Goal: Task Accomplishment & Management: Use online tool/utility

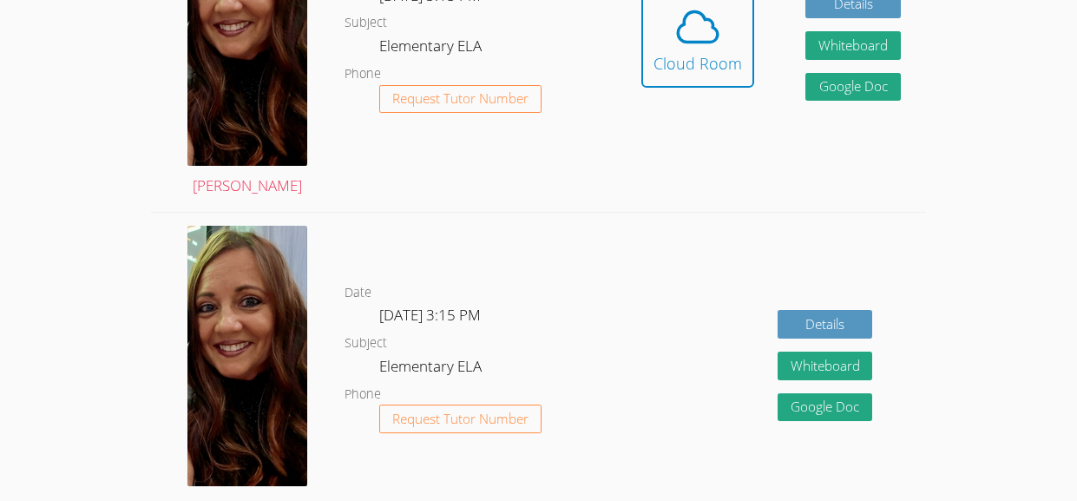
scroll to position [649, 0]
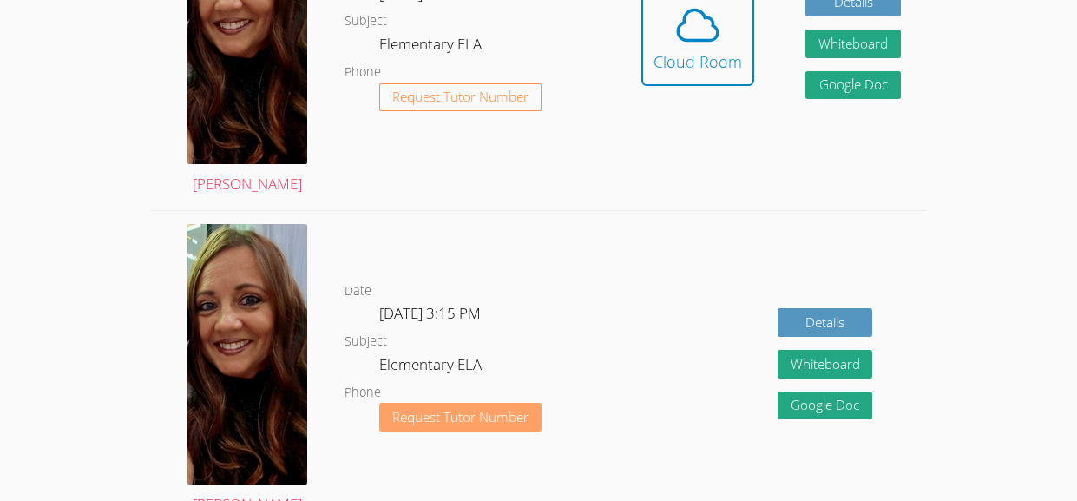
click at [523, 411] on span "Request Tutor Number" at bounding box center [460, 416] width 136 height 13
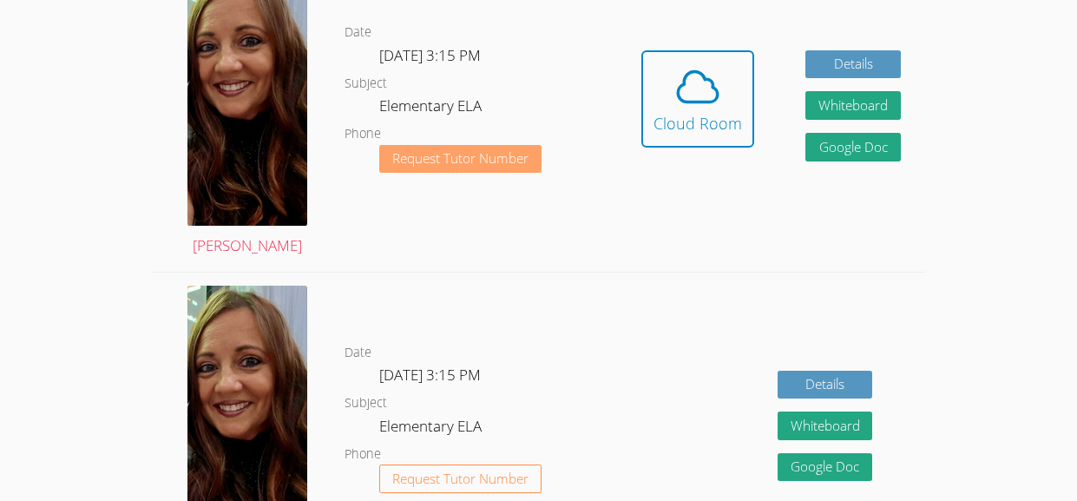
scroll to position [525, 0]
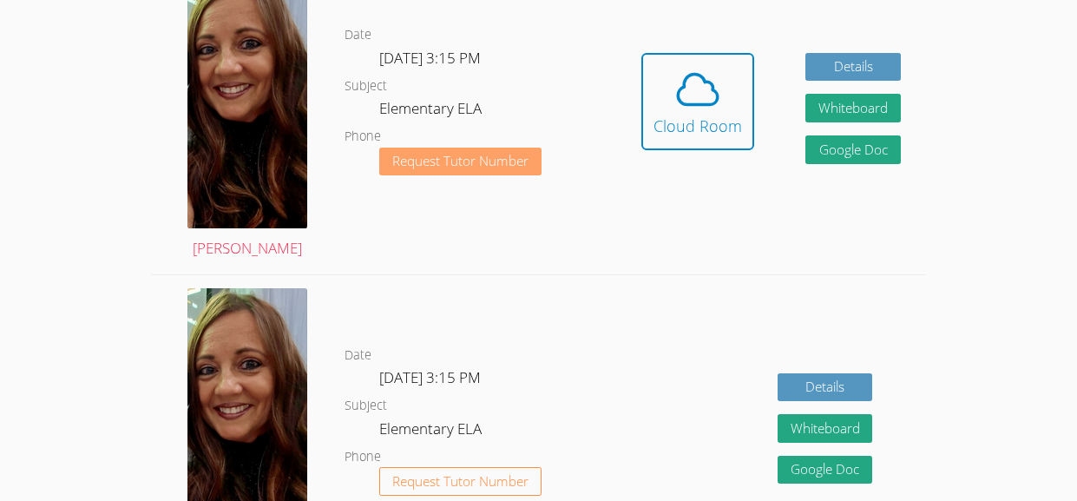
click at [471, 156] on span "Request Tutor Number" at bounding box center [460, 160] width 136 height 13
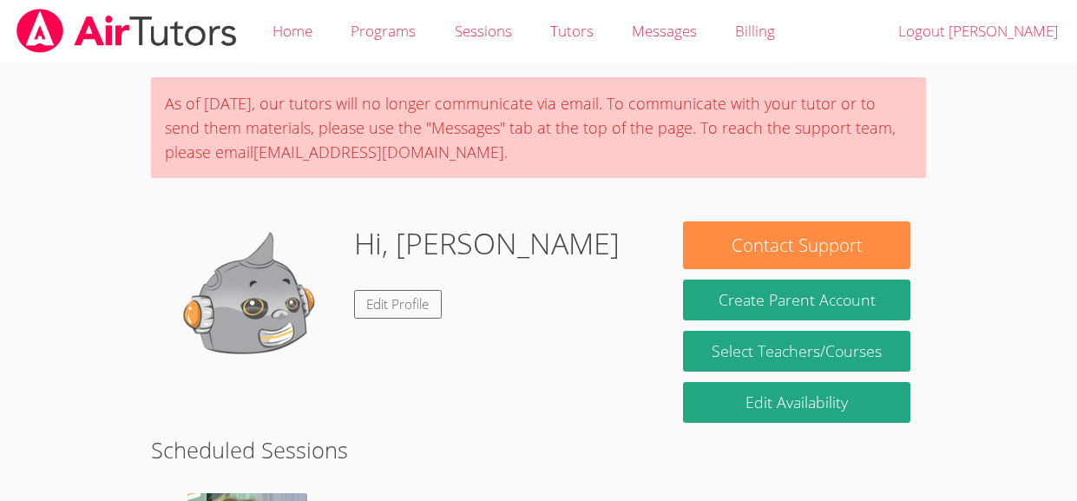
scroll to position [525, 0]
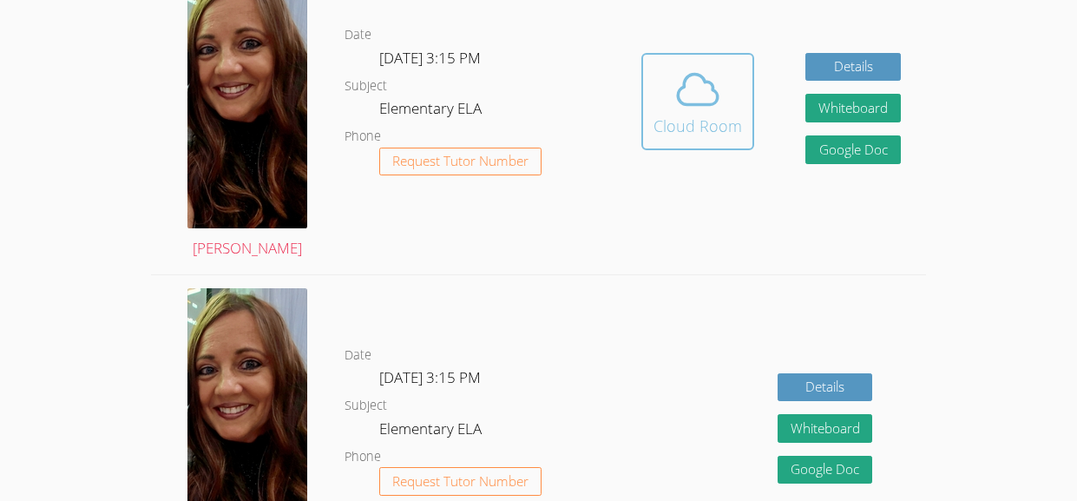
click at [660, 135] on div "Cloud Room" at bounding box center [697, 126] width 89 height 24
click at [708, 115] on div "Cloud Room" at bounding box center [697, 126] width 89 height 24
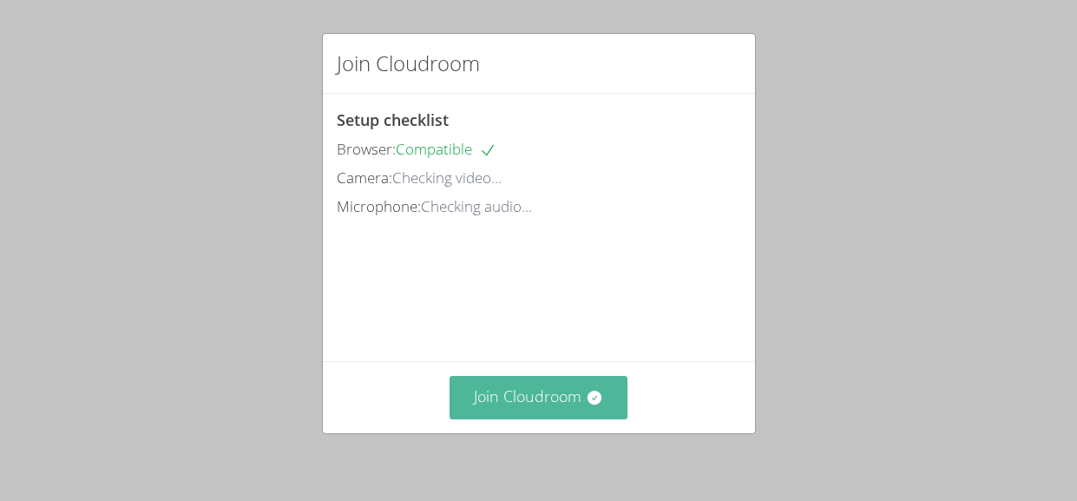
click at [513, 396] on button "Join Cloudroom" at bounding box center [538, 397] width 178 height 43
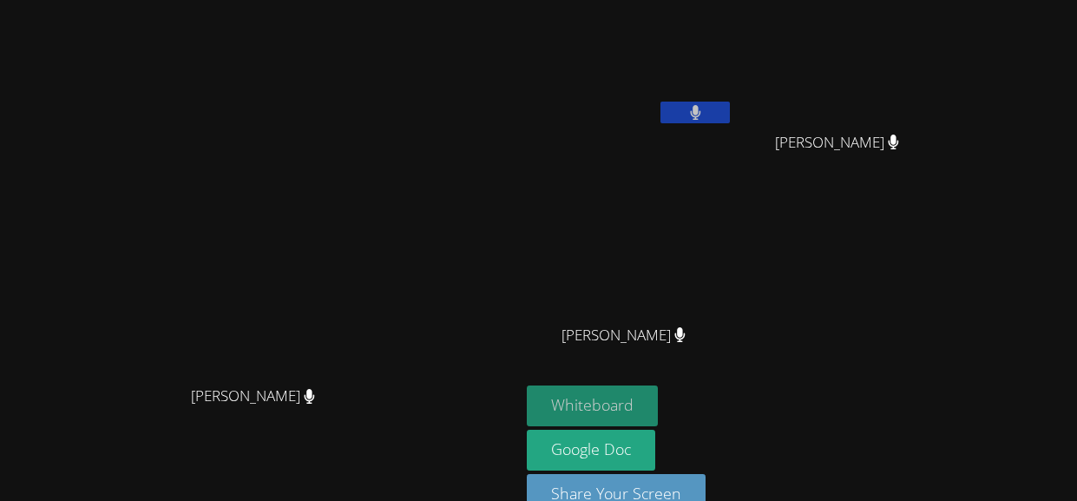
click at [658, 390] on button "Whiteboard" at bounding box center [592, 405] width 131 height 41
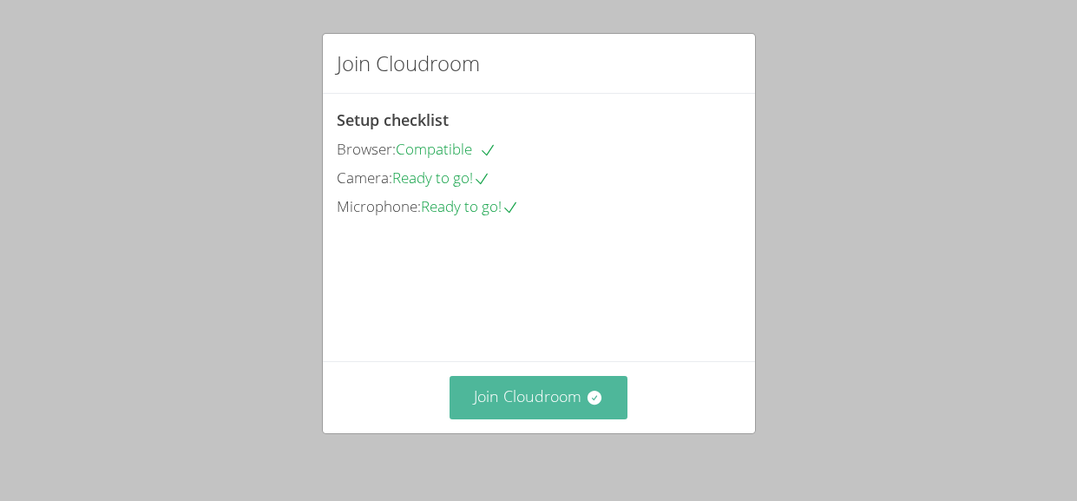
click at [520, 406] on button "Join Cloudroom" at bounding box center [538, 397] width 178 height 43
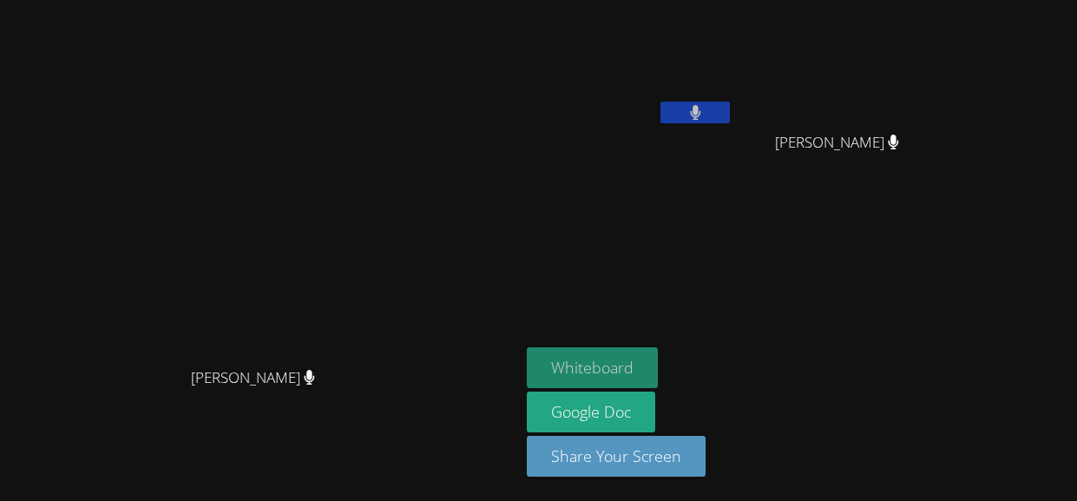
click at [658, 364] on button "Whiteboard" at bounding box center [592, 367] width 131 height 41
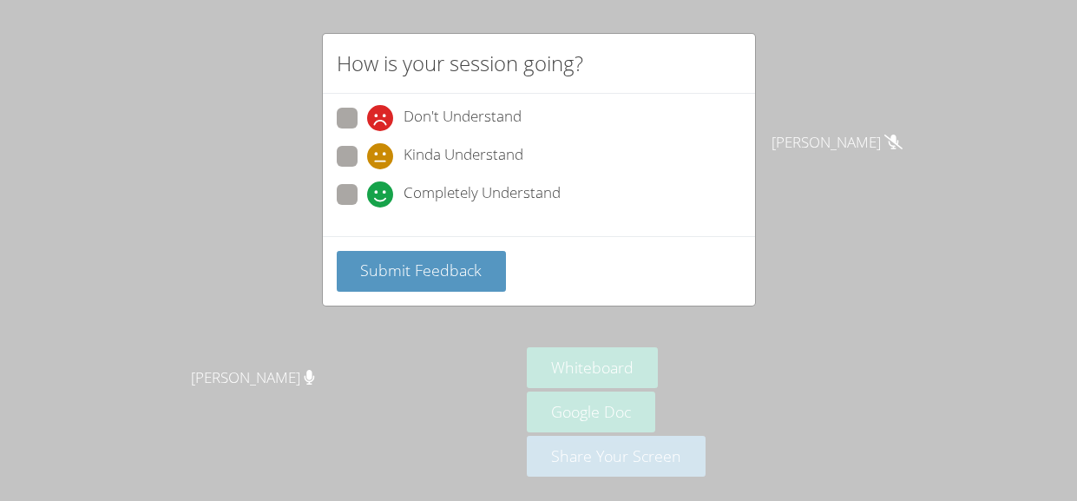
click at [367, 207] on span at bounding box center [367, 207] width 0 height 0
click at [367, 195] on input "Completely Understand" at bounding box center [374, 191] width 15 height 15
radio input "true"
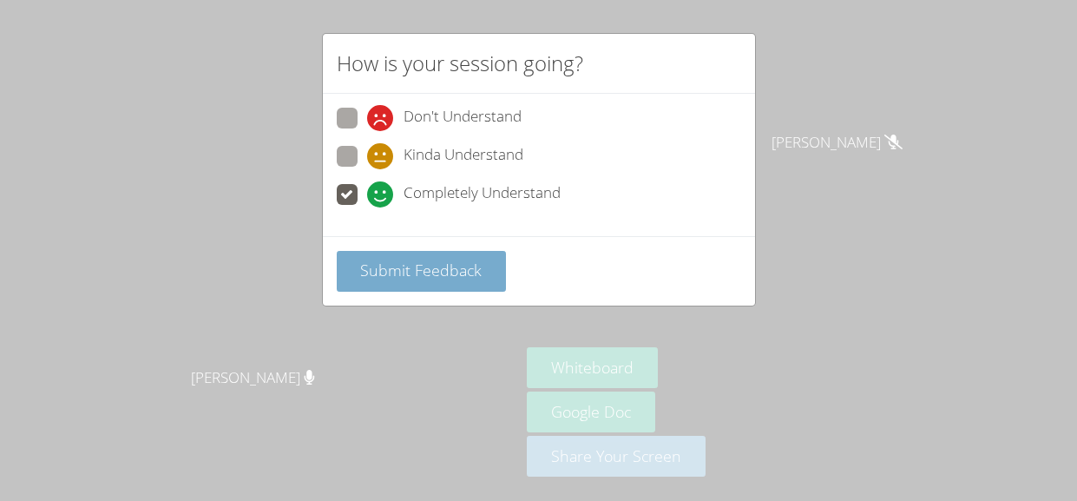
click at [392, 278] on span "Submit Feedback" at bounding box center [420, 269] width 121 height 21
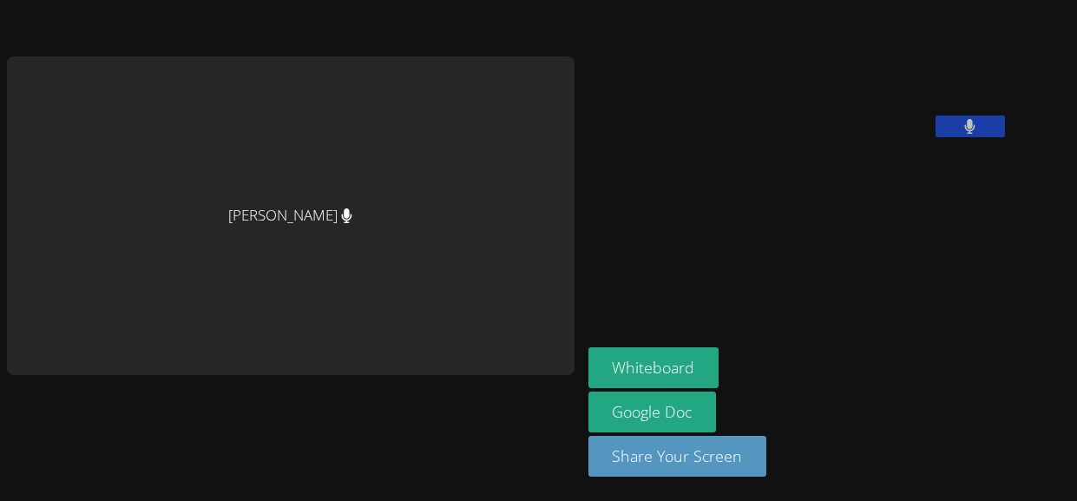
click at [828, 118] on video at bounding box center [718, 72] width 260 height 130
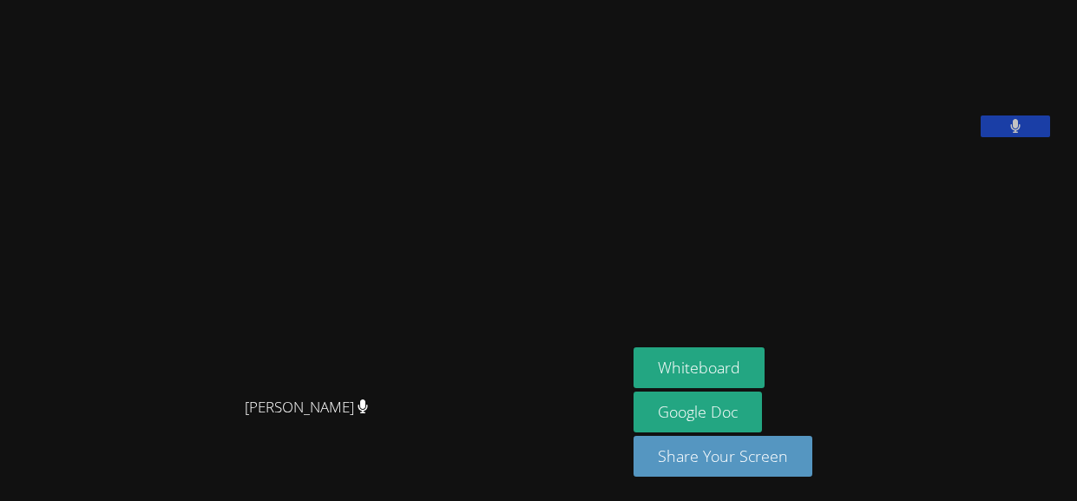
click at [1012, 137] on button at bounding box center [1015, 126] width 69 height 22
click at [1013, 137] on button at bounding box center [1015, 126] width 69 height 22
